Goal: Transaction & Acquisition: Purchase product/service

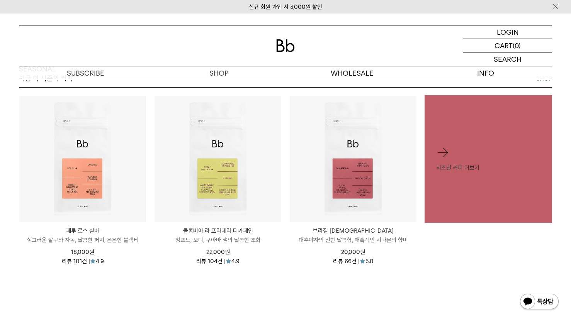
scroll to position [347, 0]
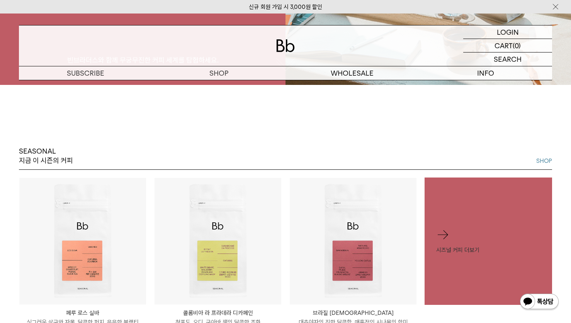
scroll to position [386, 0]
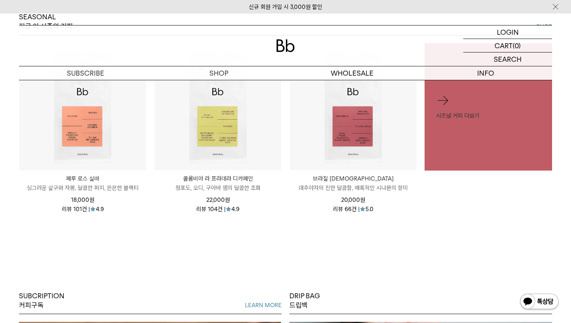
drag, startPoint x: 156, startPoint y: 250, endPoint x: 155, endPoint y: 246, distance: 4.3
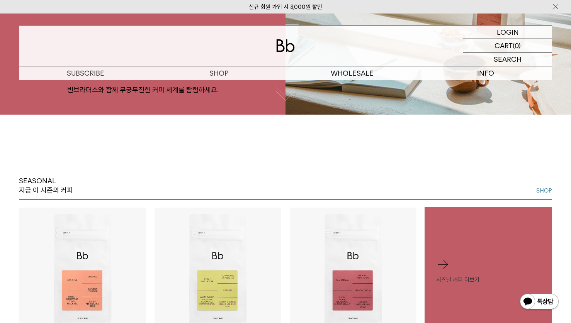
scroll to position [299, 0]
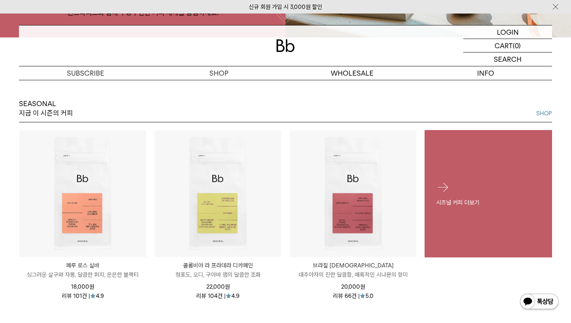
click at [453, 196] on div "시즈널 커피 더보기" at bounding box center [487, 194] width 127 height 50
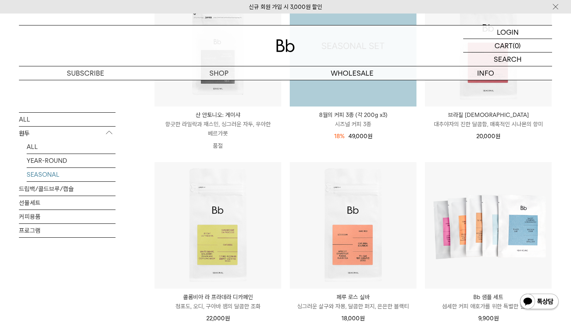
scroll to position [193, 0]
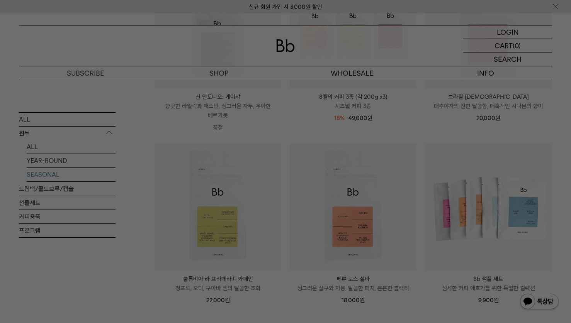
click at [217, 226] on div at bounding box center [285, 161] width 571 height 323
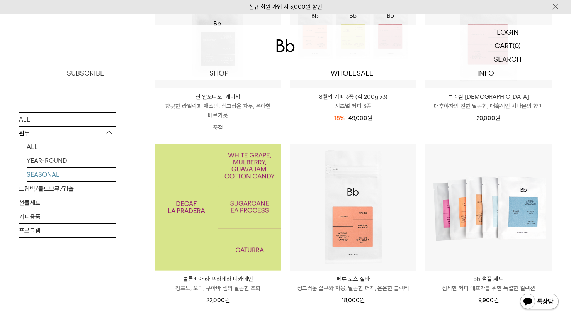
click at [227, 220] on img at bounding box center [217, 207] width 127 height 127
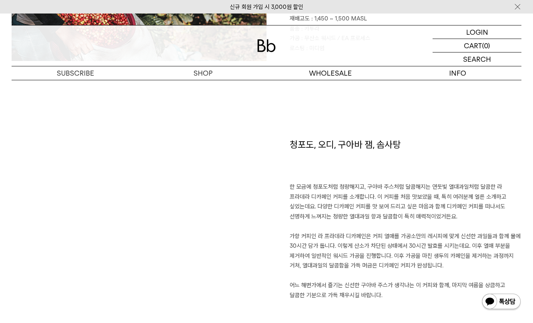
scroll to position [533, 0]
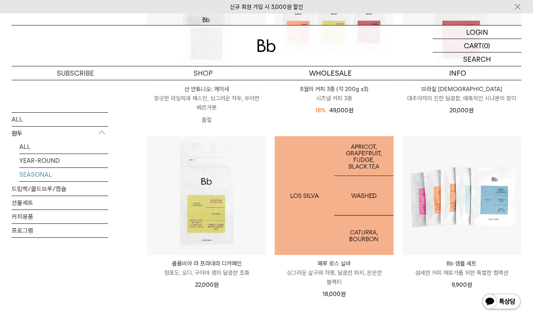
click at [351, 181] on img at bounding box center [334, 195] width 119 height 119
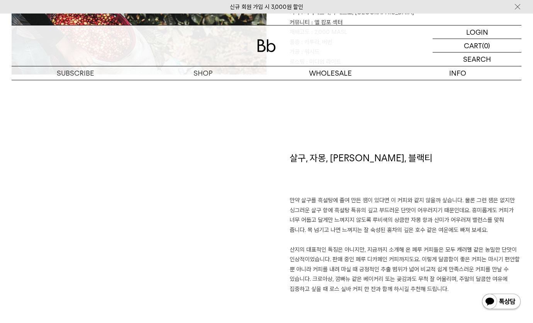
scroll to position [502, 0]
